Goal: Task Accomplishment & Management: Use online tool/utility

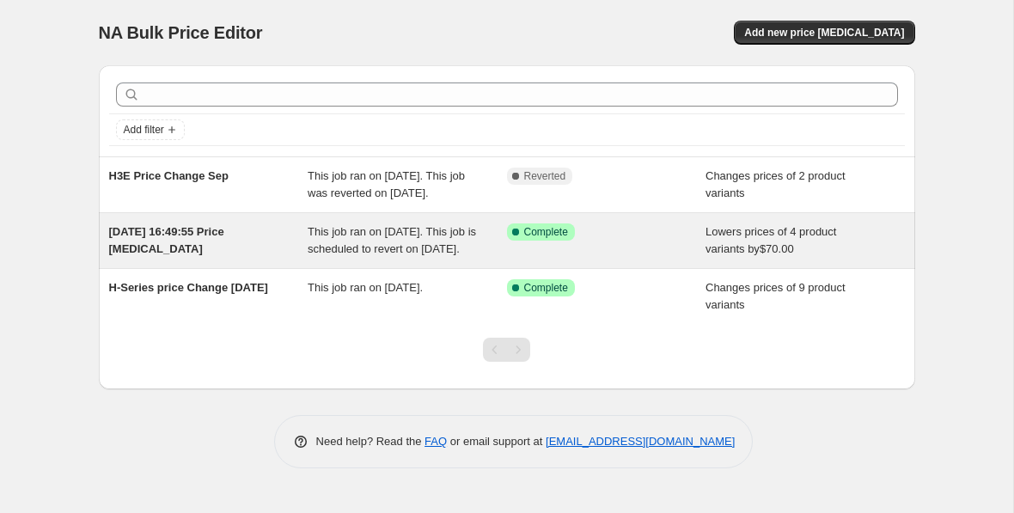
click at [165, 255] on span "[DATE] 16:49:55 Price [MEDICAL_DATA]" at bounding box center [166, 240] width 115 height 30
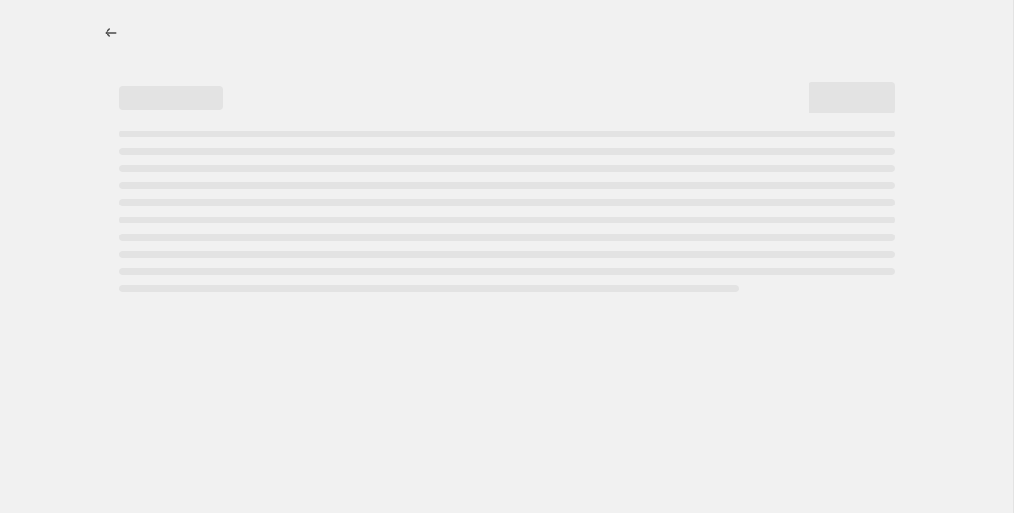
select select "by"
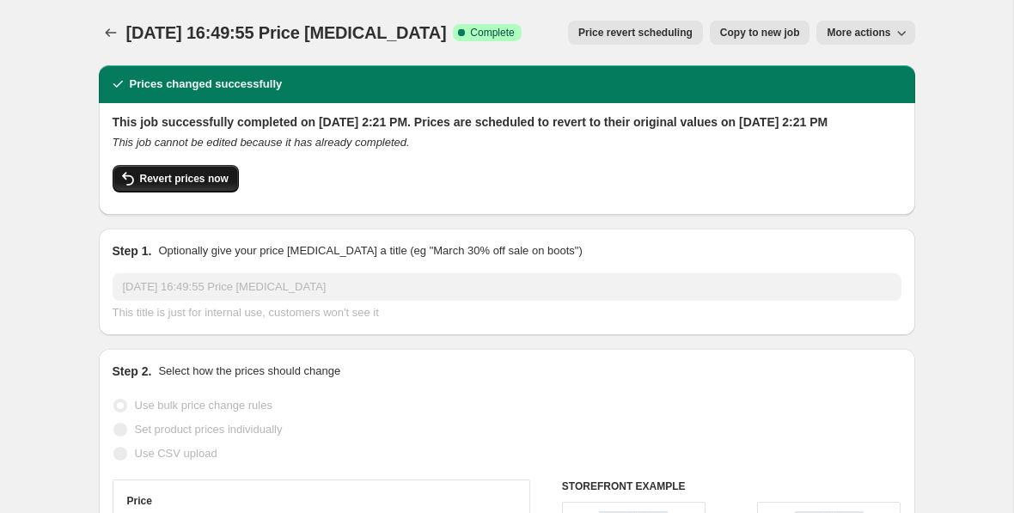
click at [211, 186] on span "Revert prices now" at bounding box center [184, 179] width 89 height 14
checkbox input "false"
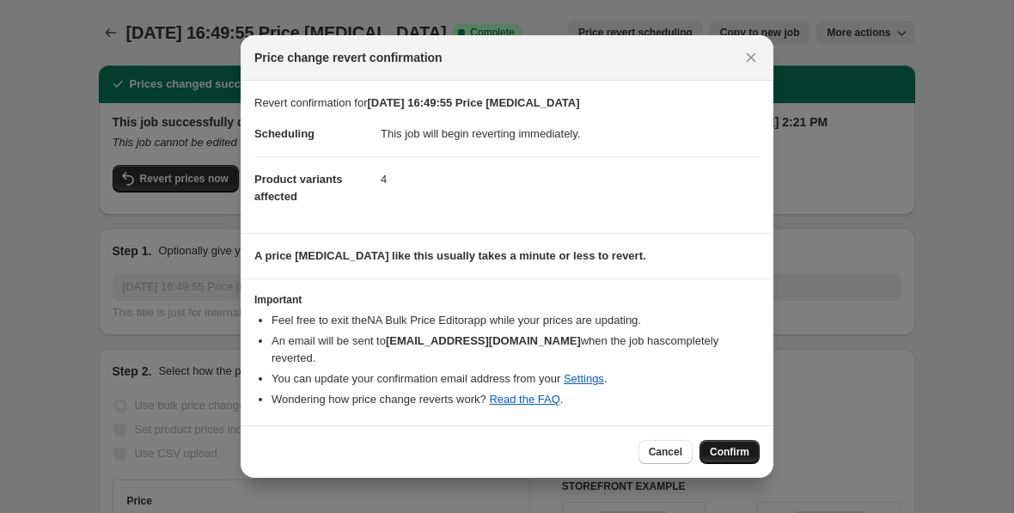
click at [735, 449] on span "Confirm" at bounding box center [730, 452] width 40 height 14
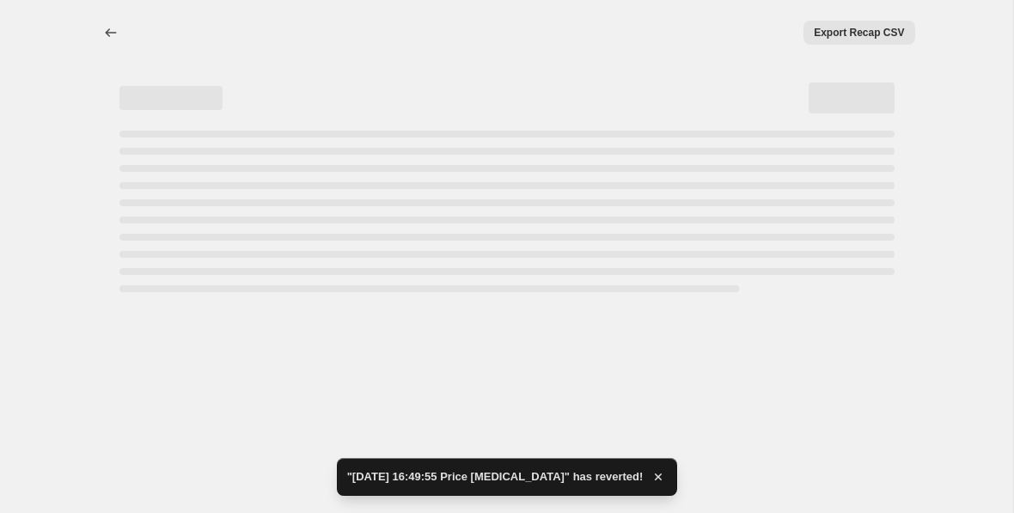
select select "by"
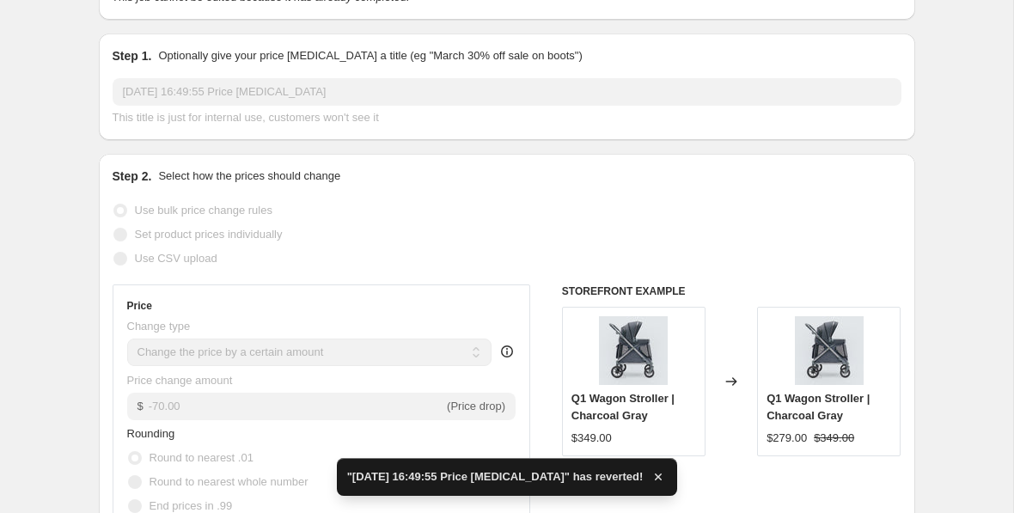
checkbox input "true"
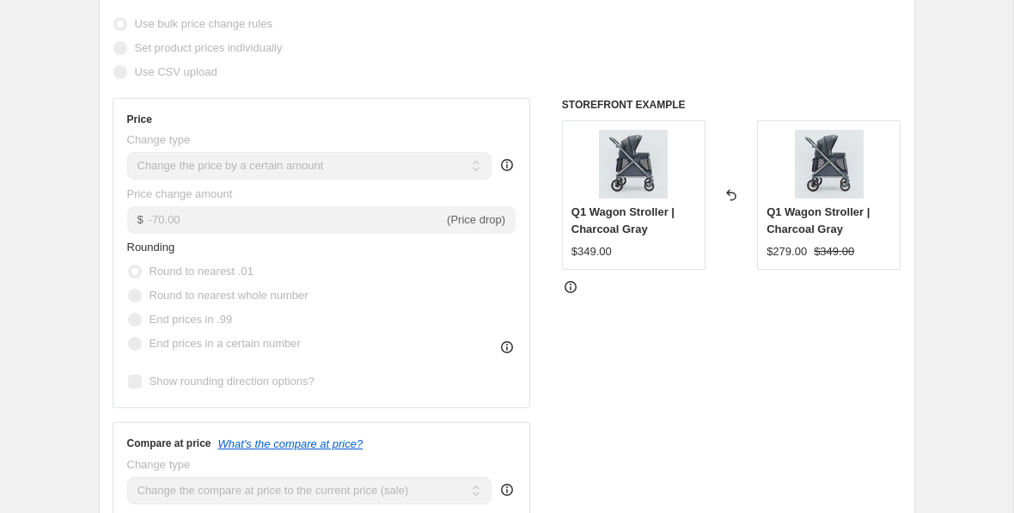
scroll to position [9, 0]
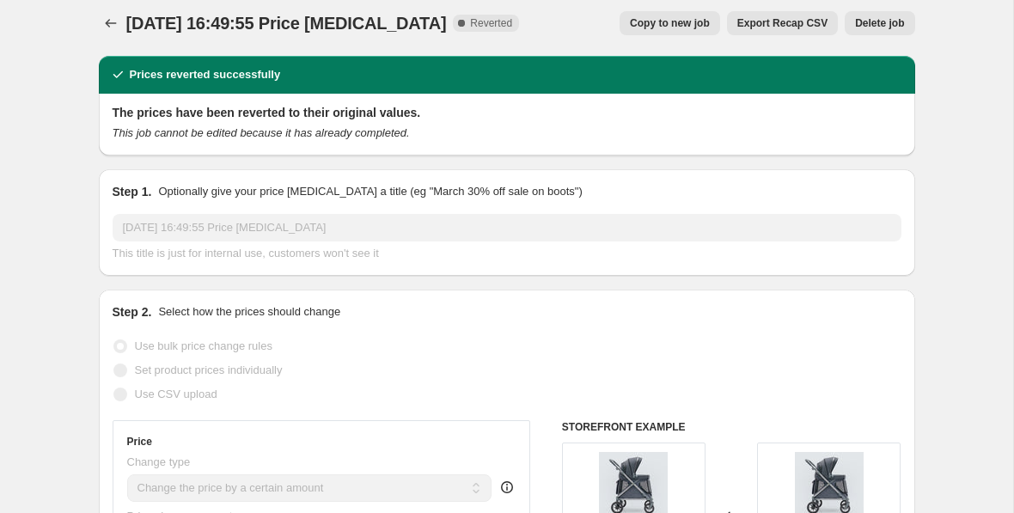
click at [565, 51] on div "[DATE] 16:49:55 Price [MEDICAL_DATA]. This page is ready [DATE] 16:49:55 Price …" at bounding box center [507, 23] width 816 height 65
click at [579, 7] on div "[DATE] 16:49:55 Price [MEDICAL_DATA]. This page is ready [DATE] 16:49:55 Price …" at bounding box center [507, 23] width 816 height 65
click at [894, 23] on span "Delete job" at bounding box center [879, 23] width 49 height 14
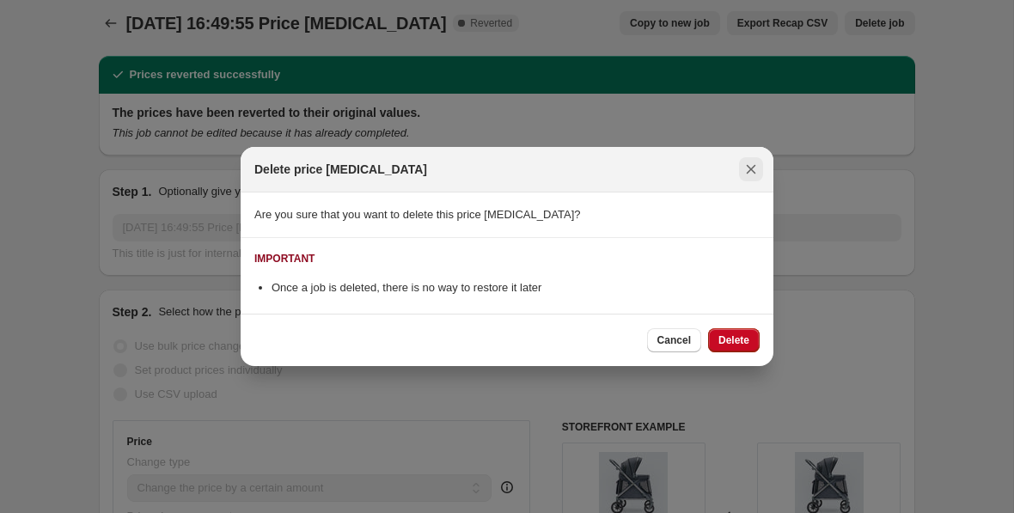
click at [749, 173] on icon "Close" at bounding box center [750, 169] width 17 height 17
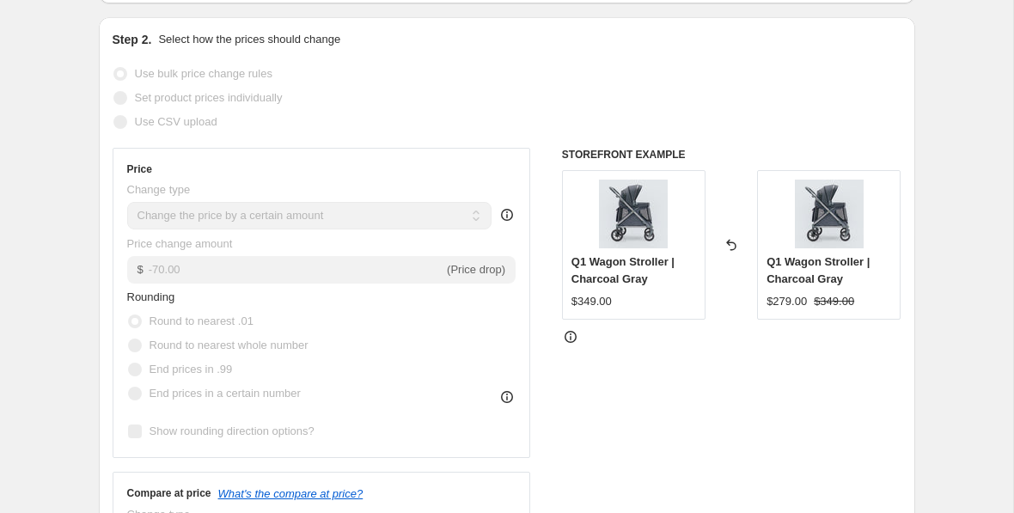
scroll to position [0, 0]
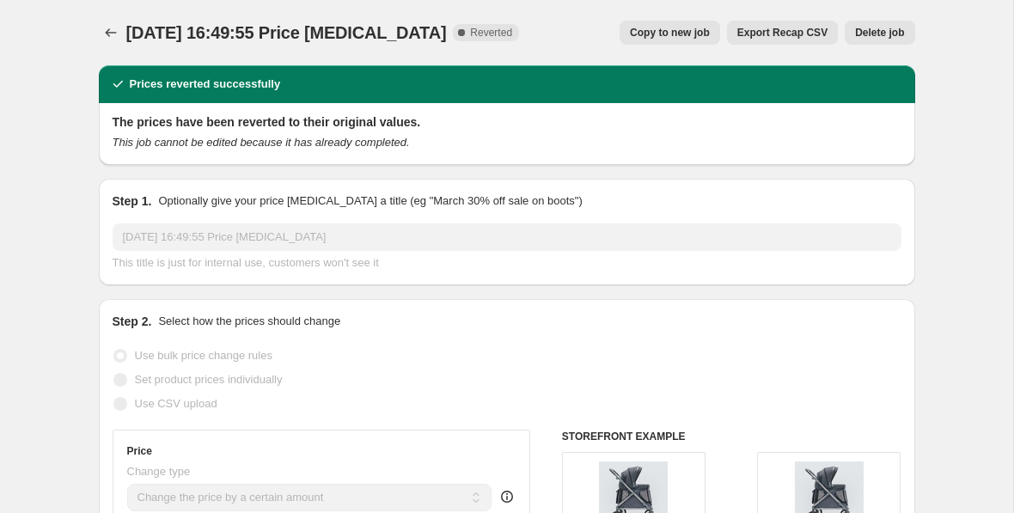
click at [897, 34] on span "Delete job" at bounding box center [879, 33] width 49 height 14
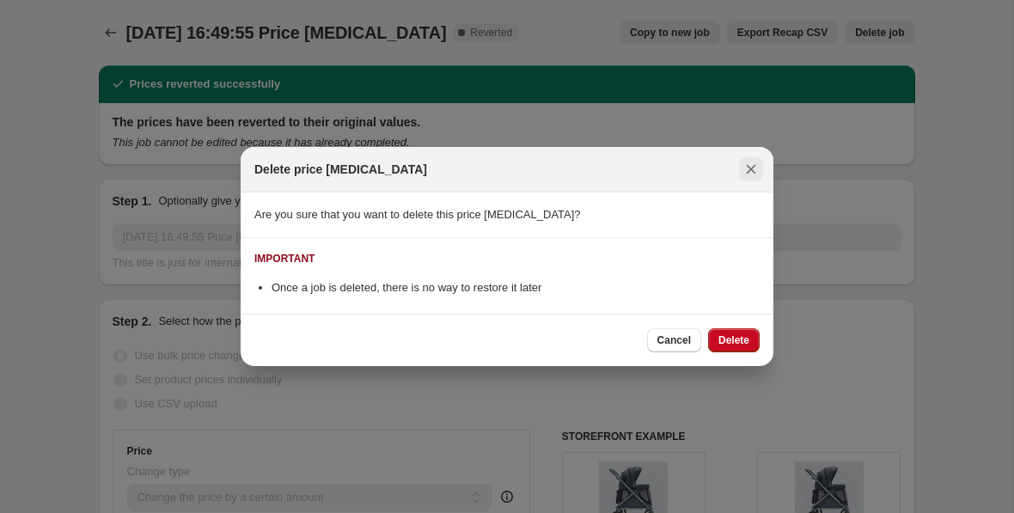
click at [757, 164] on icon "Close" at bounding box center [750, 169] width 17 height 17
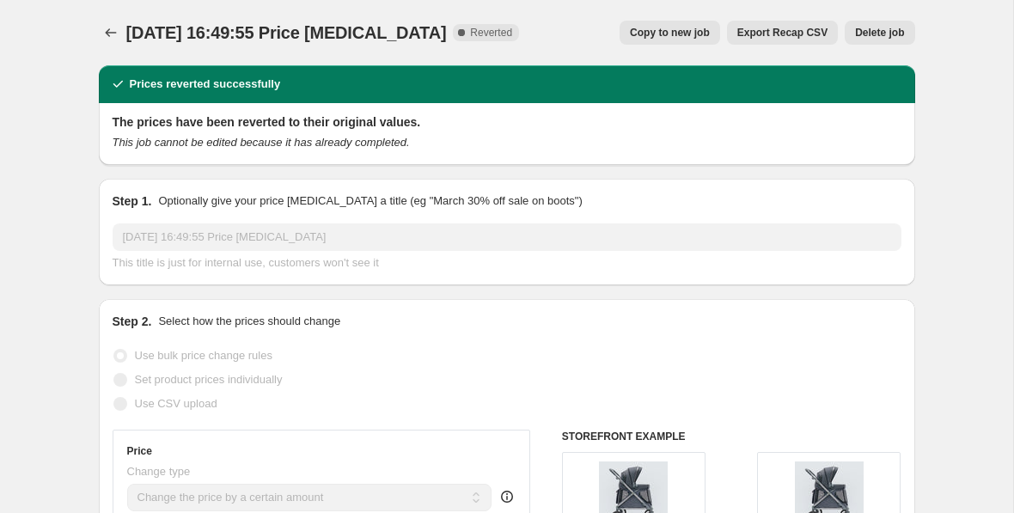
click at [124, 46] on div "[DATE] 16:49:55 Price [MEDICAL_DATA]. This page is ready [DATE] 16:49:55 Price …" at bounding box center [507, 32] width 816 height 65
click at [117, 38] on icon "Price change jobs" at bounding box center [110, 32] width 17 height 17
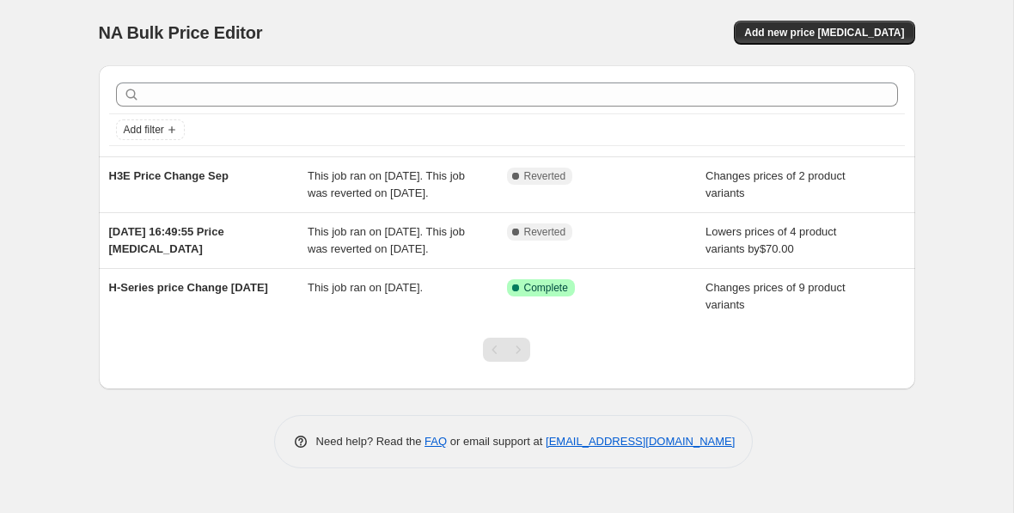
scroll to position [15, 0]
